Goal: Obtain resource: Download file/media

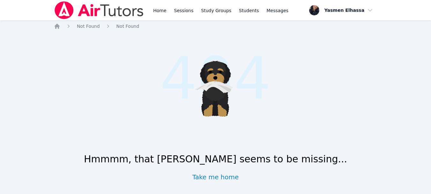
click at [151, 11] on div "Home Sessions Study Groups Students Messages" at bounding box center [172, 10] width 236 height 20
click at [157, 8] on link "Home" at bounding box center [160, 10] width 16 height 20
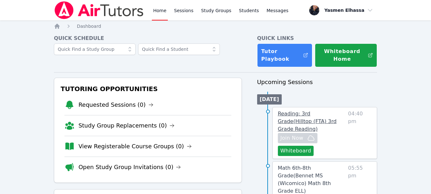
click at [308, 120] on span "Reading: 3rd Grade ( Hilltop (FTA) 3rd Grade Reading )" at bounding box center [307, 120] width 59 height 21
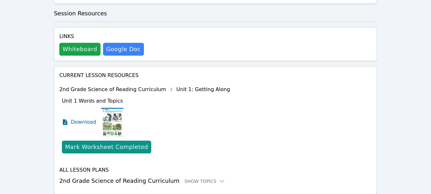
scroll to position [240, 0]
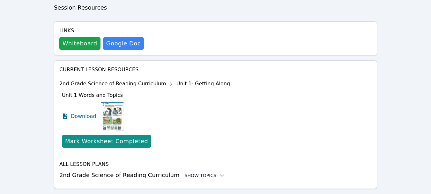
click at [194, 172] on div "Show Topics" at bounding box center [205, 175] width 41 height 6
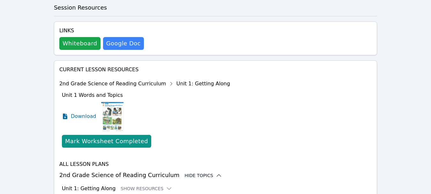
scroll to position [303, 0]
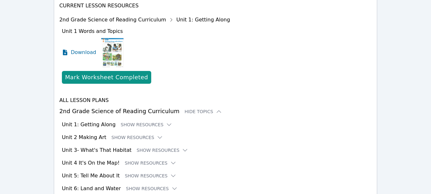
click at [140, 121] on div "Unit 1: Getting Along Show Resources" at bounding box center [217, 125] width 310 height 8
click at [141, 121] on button "Show Resources" at bounding box center [147, 124] width 52 height 6
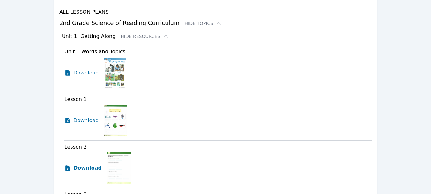
scroll to position [431, 0]
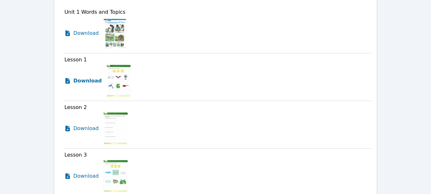
click at [80, 77] on span "Download" at bounding box center [87, 81] width 28 height 8
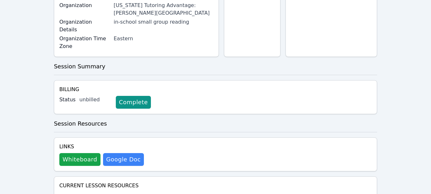
scroll to position [128, 0]
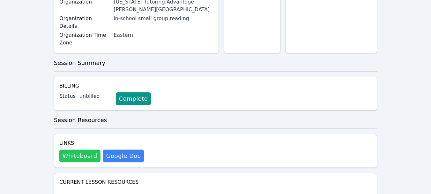
click at [88, 149] on button "Whiteboard" at bounding box center [79, 155] width 41 height 13
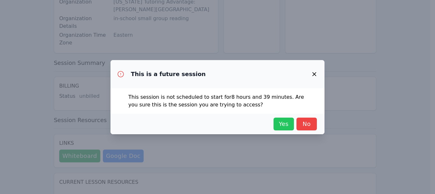
click at [283, 121] on span "Yes" at bounding box center [284, 123] width 14 height 9
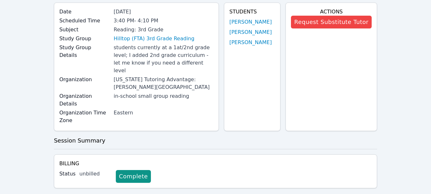
scroll to position [0, 0]
